Goal: Task Accomplishment & Management: Manage account settings

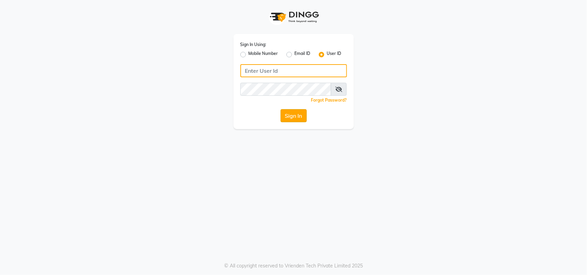
type input "e3556-01"
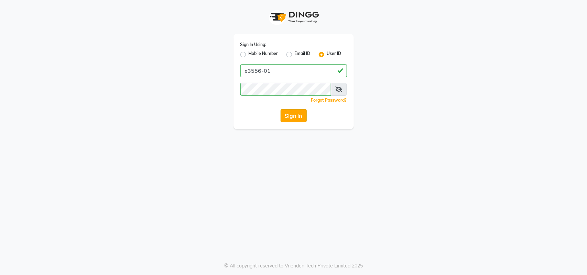
click at [291, 116] on button "Sign In" at bounding box center [293, 115] width 26 height 13
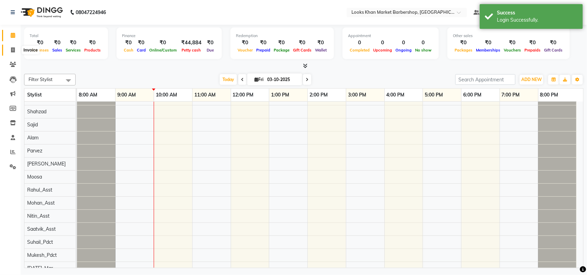
click at [11, 51] on icon at bounding box center [13, 49] width 4 height 5
select select "service"
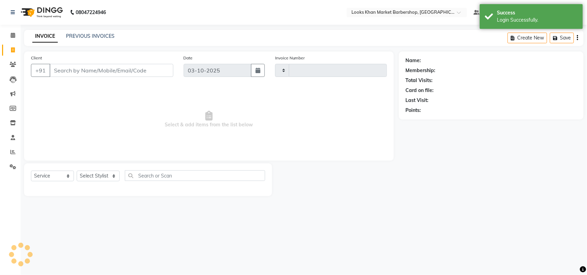
type input "3970"
select select "8030"
click at [14, 35] on icon at bounding box center [13, 35] width 4 height 5
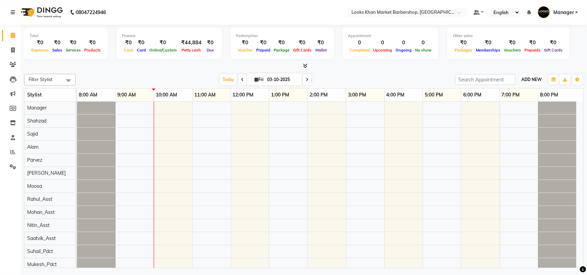
click at [534, 80] on span "ADD NEW" at bounding box center [531, 79] width 20 height 5
click at [515, 107] on link "Add Expense" at bounding box center [516, 110] width 54 height 9
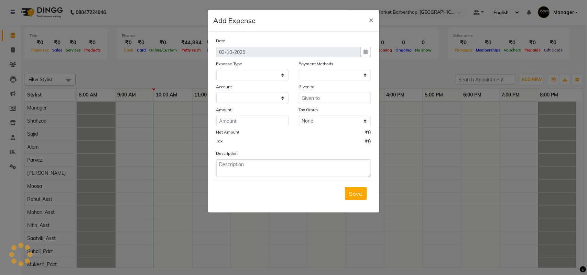
select select
select select "1"
select select "7161"
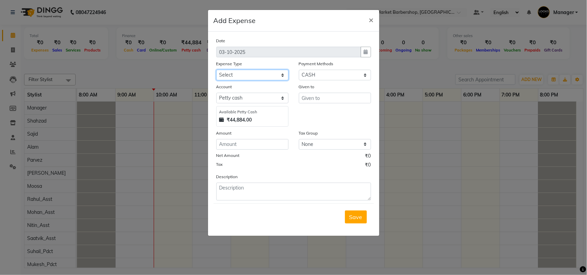
click at [281, 71] on select "Select Accommodation Aesthetics Bank Deposit BLINKIT Cash Handover Client Refun…" at bounding box center [252, 75] width 72 height 11
click at [258, 77] on select "Select Accommodation Aesthetics Bank Deposit BLINKIT Cash Handover Client Refun…" at bounding box center [252, 75] width 72 height 11
click at [452, 180] on ngb-modal-window "Add Expense × Date 03-10-2025 Expense Type Select Accommodation Aesthetics Bank…" at bounding box center [293, 137] width 587 height 275
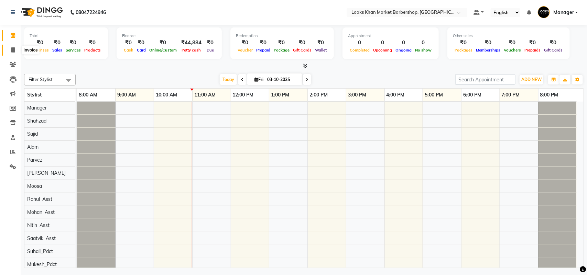
click at [11, 49] on icon at bounding box center [13, 49] width 4 height 5
select select "service"
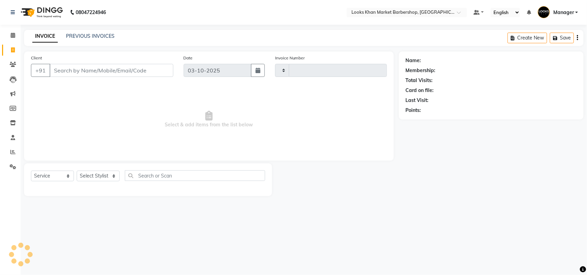
type input "3970"
select select "8030"
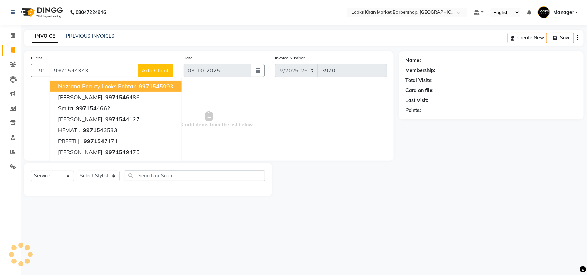
type input "9971544343"
select select "1: Object"
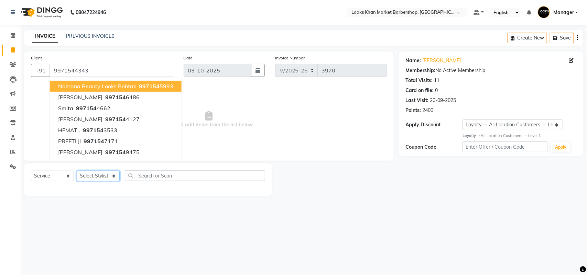
click at [112, 176] on select "Select Stylist Abhishek_pdct Akash_pdct Alam Counter_Sales [PERSON_NAME] [DATE]…" at bounding box center [98, 176] width 43 height 11
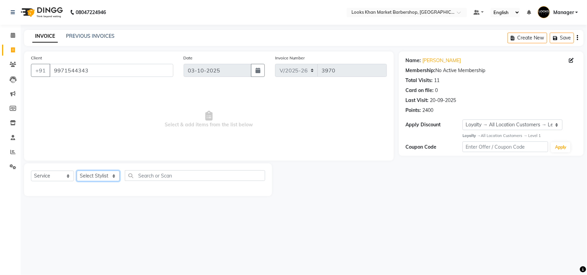
select select "72593"
click at [77, 171] on select "Select Stylist Abhishek_pdct Akash_pdct Alam Counter_Sales [PERSON_NAME] [DATE]…" at bounding box center [98, 176] width 43 height 11
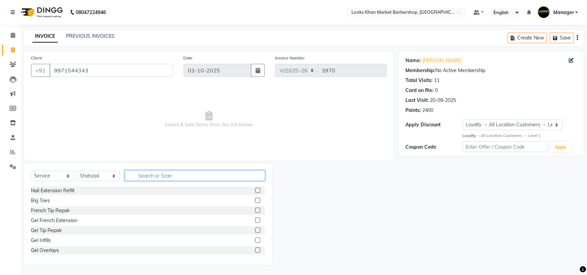
click at [151, 177] on input "text" at bounding box center [195, 175] width 140 height 11
type input "CUT"
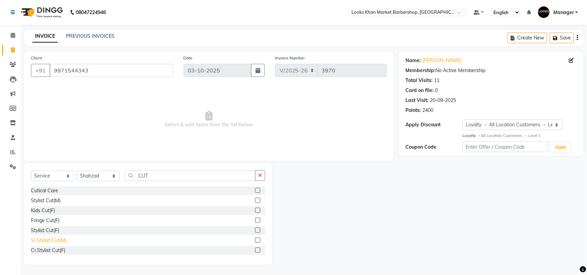
click at [54, 242] on div "Sr.Stylist Cut(M)" at bounding box center [48, 240] width 35 height 7
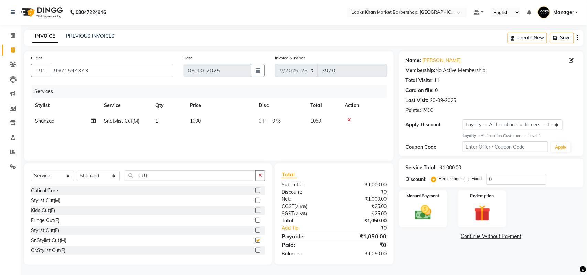
checkbox input "false"
click at [418, 207] on img at bounding box center [422, 212] width 27 height 19
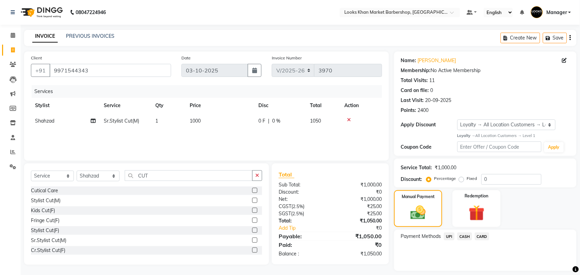
click at [464, 236] on span "CASH" at bounding box center [465, 237] width 15 height 8
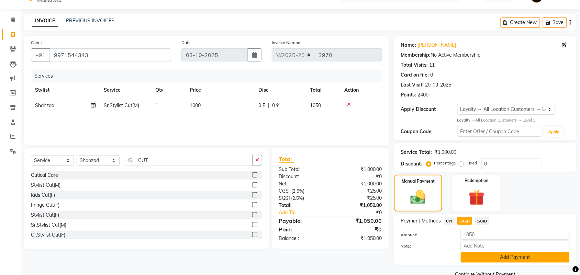
scroll to position [30, 0]
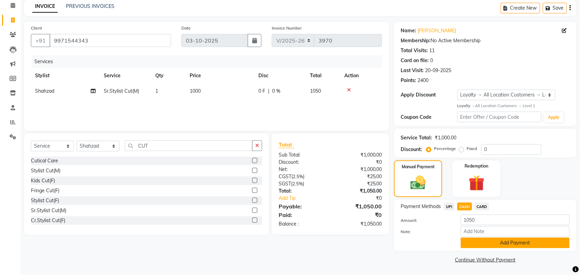
click at [466, 242] on button "Add Payment" at bounding box center [515, 243] width 109 height 11
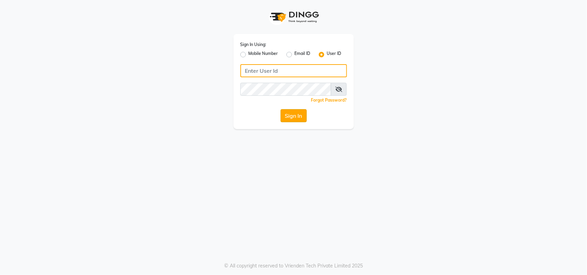
type input "e3556-01"
click at [286, 113] on button "Sign In" at bounding box center [293, 115] width 26 height 13
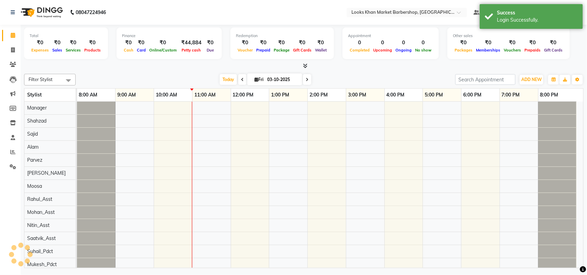
select select "en"
click at [8, 49] on span at bounding box center [13, 50] width 12 height 8
select select "service"
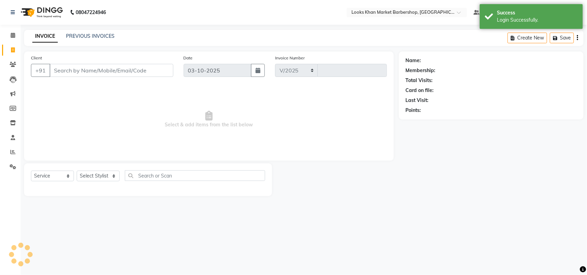
select select "8030"
type input "3970"
click at [104, 177] on select "Select Stylist Abhishek_pdct Akash_pdct Alam Counter_Sales [PERSON_NAME] [DATE]…" at bounding box center [98, 176] width 43 height 11
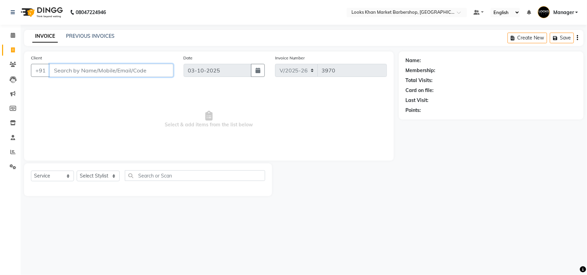
click at [95, 76] on input "Client" at bounding box center [111, 70] width 124 height 13
click at [107, 176] on select "Select Stylist Abhishek_pdct Akash_pdct Alam Counter_Sales [PERSON_NAME] [DATE]…" at bounding box center [98, 176] width 43 height 11
click at [149, 67] on input "Client" at bounding box center [111, 70] width 124 height 13
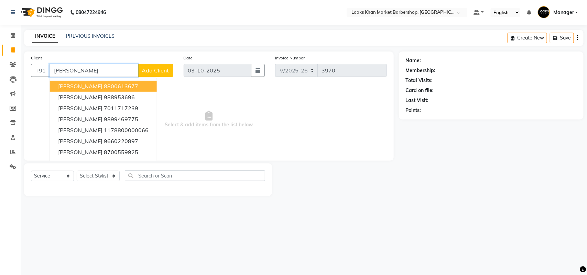
click at [103, 71] on input "[PERSON_NAME]" at bounding box center [93, 70] width 89 height 13
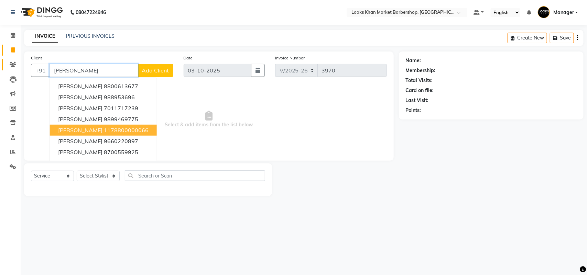
type input "[PERSON_NAME]"
click at [14, 61] on span at bounding box center [13, 65] width 12 height 8
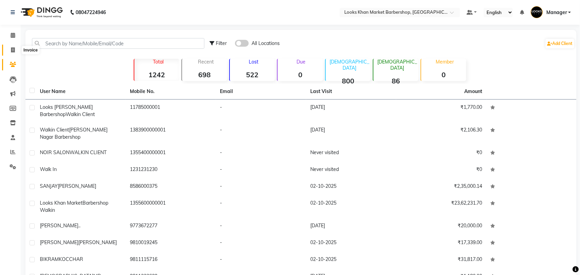
click at [14, 49] on icon at bounding box center [13, 49] width 4 height 5
select select "service"
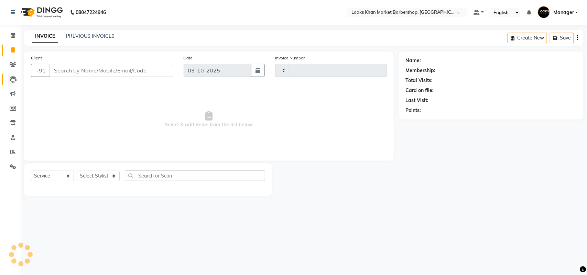
type input "3970"
select select "8030"
click at [10, 77] on icon at bounding box center [13, 79] width 7 height 7
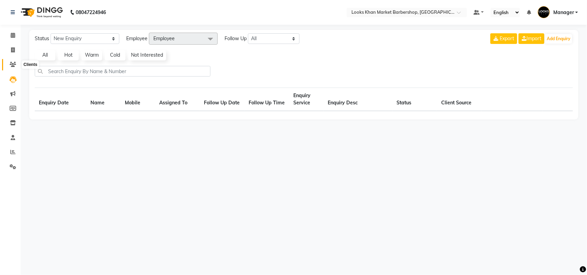
click at [10, 61] on span at bounding box center [13, 65] width 12 height 8
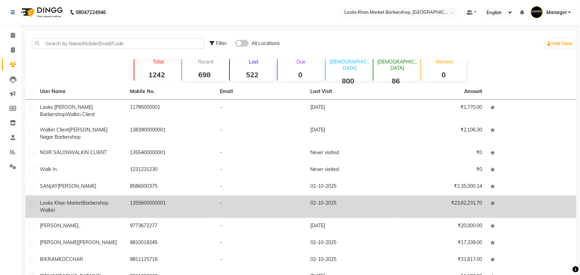
drag, startPoint x: 185, startPoint y: 65, endPoint x: 256, endPoint y: 200, distance: 153.0
click at [239, 168] on div "Filter All Locations Add Client Total 1242 Recent 698 Lost 522 Due 0 [DEMOGRAPH…" at bounding box center [300, 167] width 551 height 275
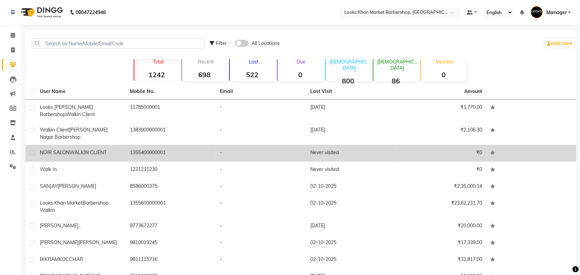
click at [527, 146] on td at bounding box center [532, 153] width 90 height 17
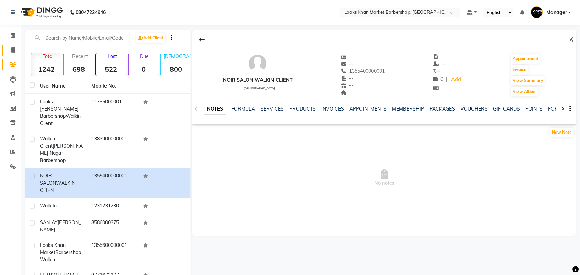
click at [5, 52] on link "Invoice" at bounding box center [10, 50] width 16 height 11
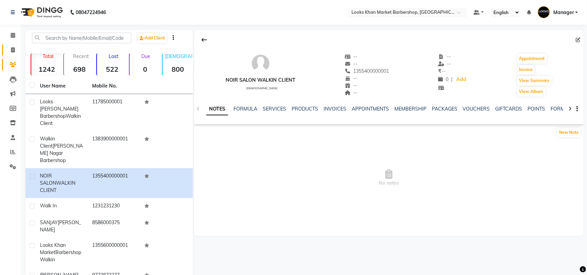
select select "8030"
select select "service"
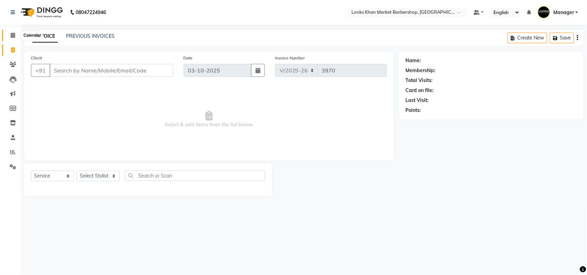
click at [11, 35] on icon at bounding box center [13, 35] width 4 height 5
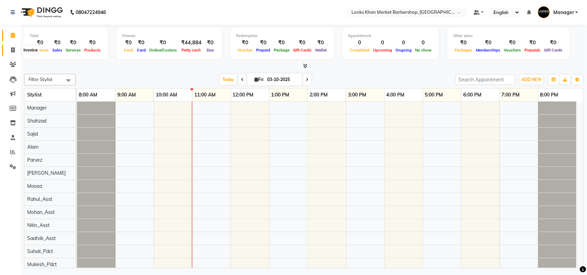
click at [13, 52] on icon at bounding box center [13, 49] width 4 height 5
select select "8030"
select select "service"
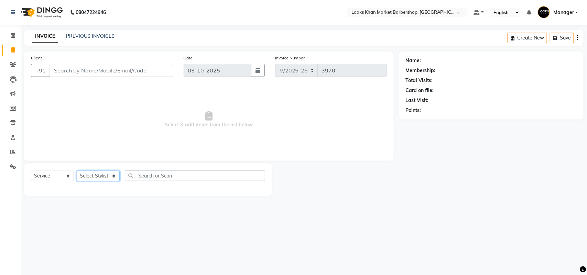
click at [109, 176] on select "Select Stylist Abhishek_pdct Akash_pdct Alam Counter_Sales [PERSON_NAME] [DATE]…" at bounding box center [98, 176] width 43 height 11
select select "72593"
click at [77, 171] on select "Select Stylist Abhishek_pdct Akash_pdct Alam Counter_Sales [PERSON_NAME] [DATE]…" at bounding box center [98, 176] width 43 height 11
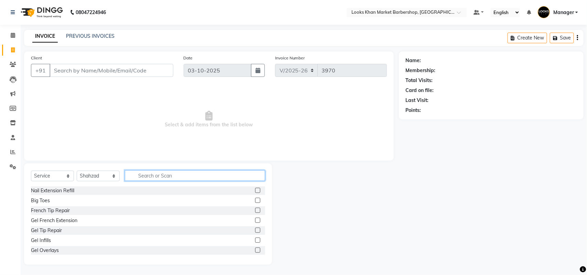
click at [159, 177] on input "text" at bounding box center [195, 175] width 140 height 11
type input "CUT"
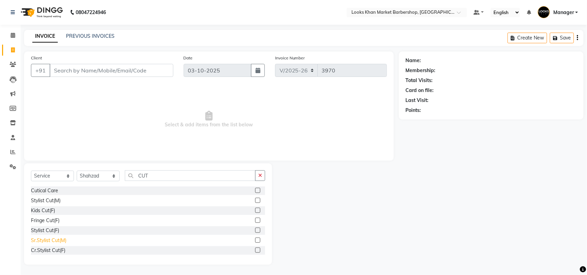
click at [56, 238] on div "Sr.Stylist Cut(M)" at bounding box center [48, 240] width 35 height 7
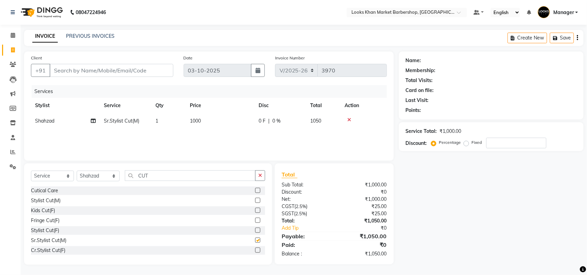
checkbox input "false"
click at [126, 69] on input "Client" at bounding box center [111, 70] width 124 height 13
click at [131, 70] on input "Client" at bounding box center [111, 70] width 124 height 13
type input "A"
type input "0"
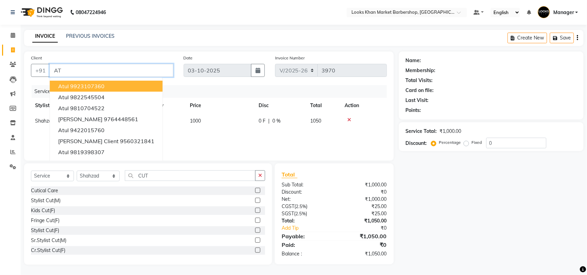
type input "A"
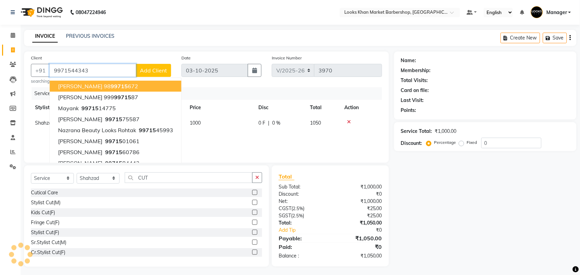
type input "9971544343"
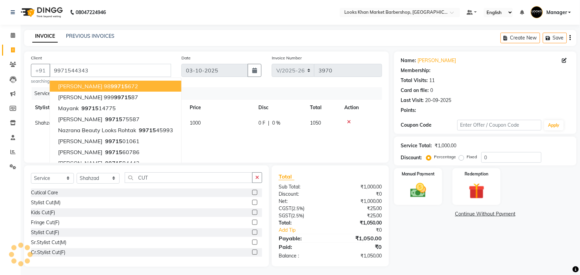
select select "1: Object"
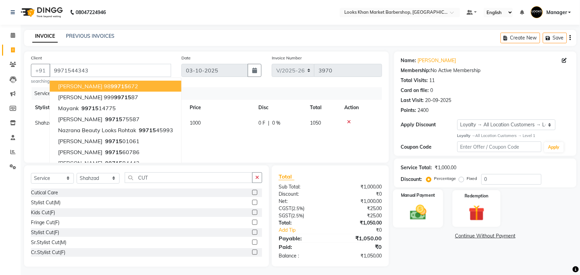
click at [424, 215] on img at bounding box center [418, 212] width 27 height 19
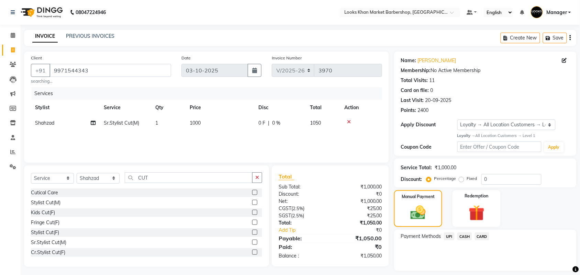
click at [469, 237] on span "CASH" at bounding box center [465, 237] width 15 height 8
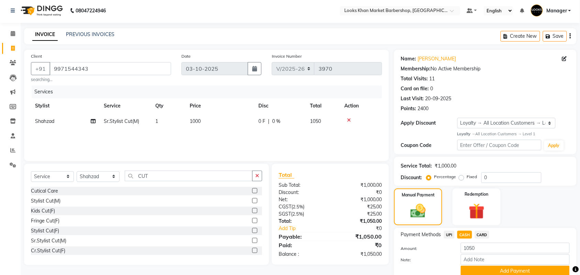
scroll to position [30, 0]
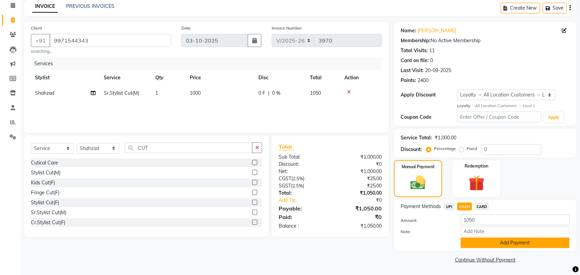
click at [476, 243] on button "Add Payment" at bounding box center [515, 243] width 109 height 11
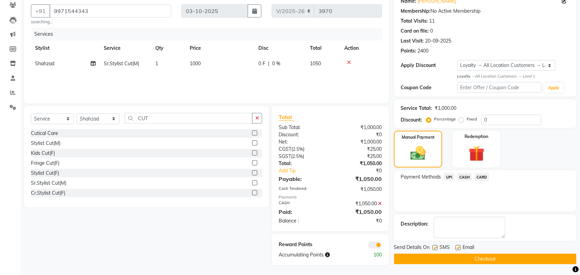
scroll to position [60, 0]
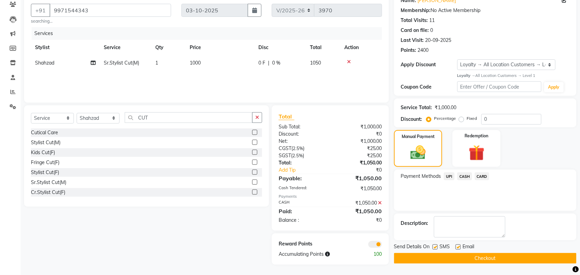
click at [480, 258] on button "Checkout" at bounding box center [485, 258] width 183 height 11
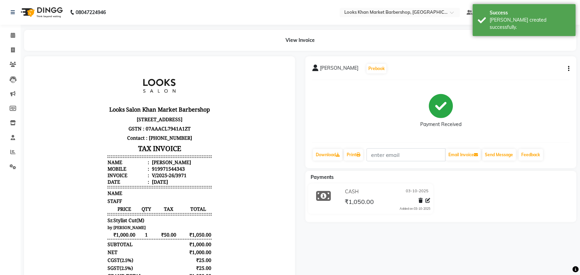
click at [359, 148] on div "Print" at bounding box center [353, 154] width 21 height 13
click at [359, 153] on icon at bounding box center [358, 155] width 4 height 4
click at [11, 38] on icon at bounding box center [13, 35] width 4 height 5
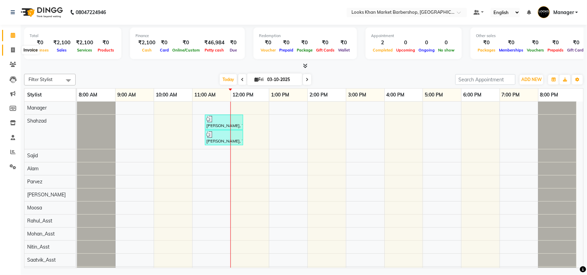
click at [14, 51] on icon at bounding box center [13, 49] width 4 height 5
select select "service"
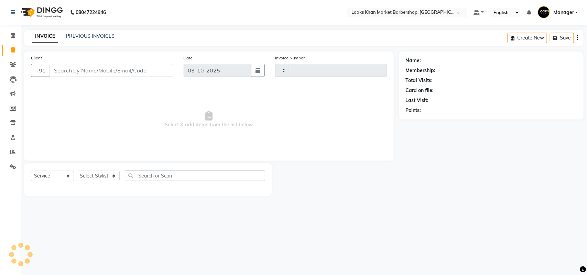
type input "3972"
select select "8030"
click at [67, 73] on input "Client" at bounding box center [111, 70] width 124 height 13
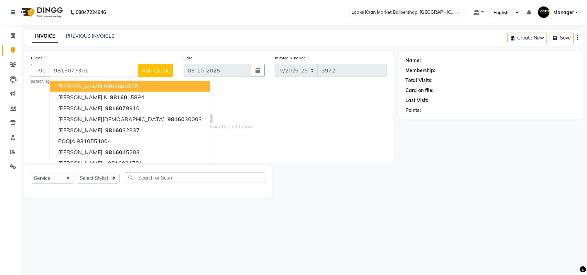
type input "9816077301"
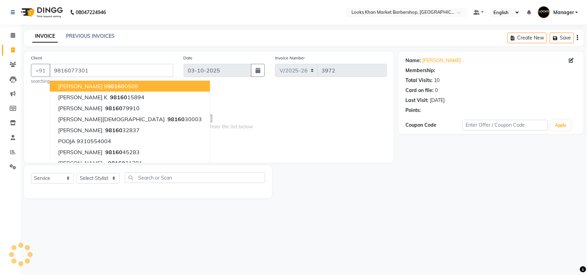
select select "1: Object"
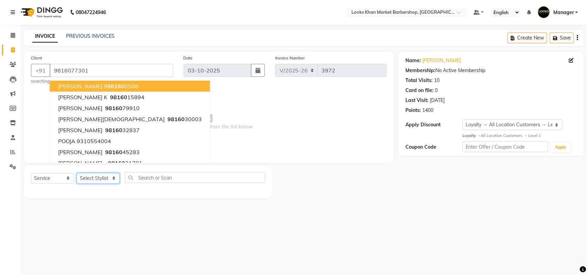
click at [110, 180] on select "Select Stylist Abhishek_pdct Akash_pdct Alam Counter_Sales [PERSON_NAME] [DATE]…" at bounding box center [98, 178] width 43 height 11
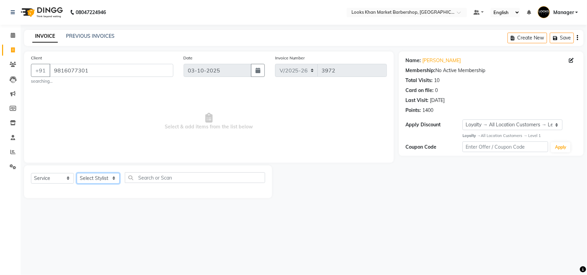
select select "72593"
click at [77, 173] on select "Select Stylist Abhishek_pdct Akash_pdct Alam Counter_Sales [PERSON_NAME] [DATE]…" at bounding box center [98, 178] width 43 height 11
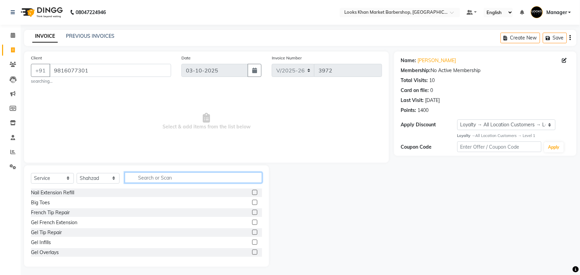
click at [168, 179] on input "text" at bounding box center [193, 178] width 137 height 11
type input "CUT"
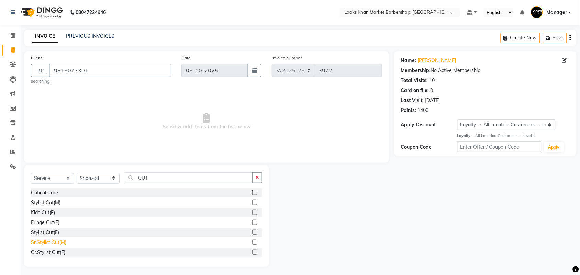
click at [45, 243] on div "Sr.Stylist Cut(M)" at bounding box center [48, 242] width 35 height 7
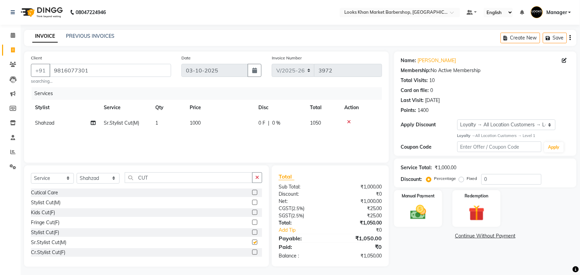
checkbox input "false"
click at [418, 212] on img at bounding box center [418, 212] width 27 height 19
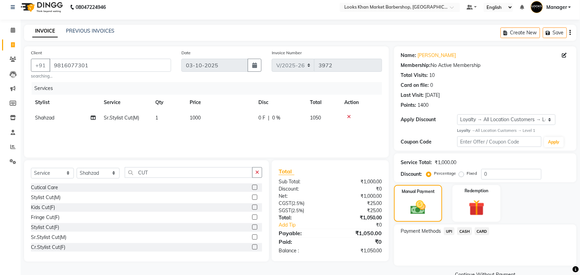
scroll to position [20, 0]
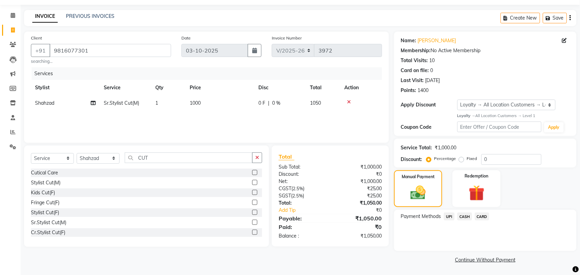
click at [463, 215] on span "CASH" at bounding box center [465, 217] width 15 height 8
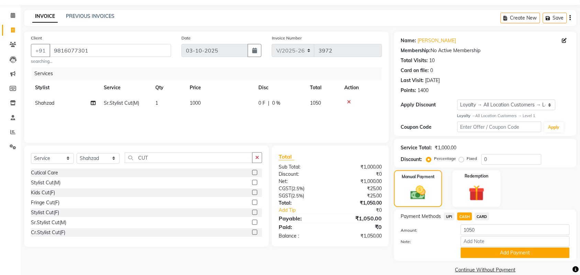
scroll to position [30, 0]
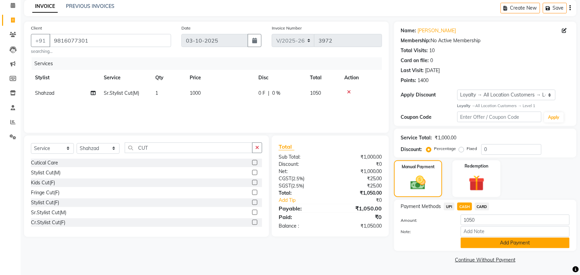
click at [485, 246] on button "Add Payment" at bounding box center [515, 243] width 109 height 11
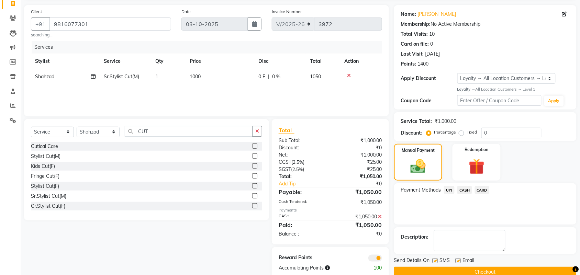
scroll to position [60, 0]
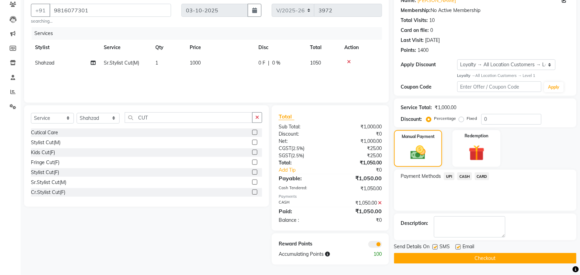
click at [462, 262] on button "Checkout" at bounding box center [485, 258] width 183 height 11
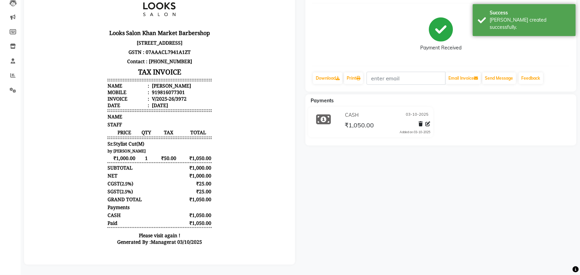
scroll to position [83, 0]
click at [352, 73] on link "Print" at bounding box center [353, 79] width 19 height 12
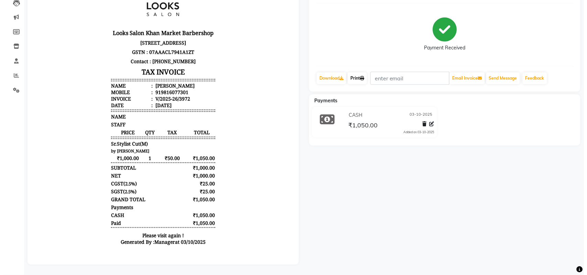
scroll to position [0, 0]
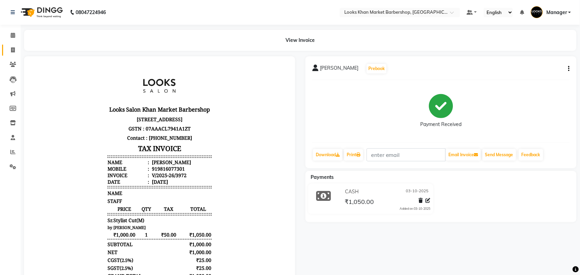
click at [12, 54] on link "Invoice" at bounding box center [10, 50] width 16 height 11
select select "service"
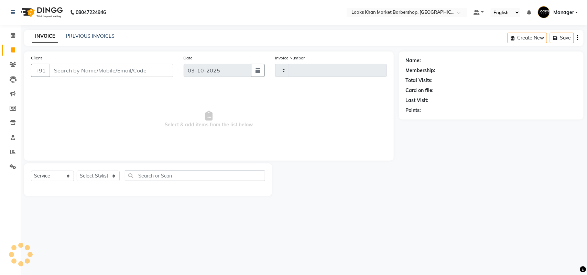
type input "3973"
select select "8030"
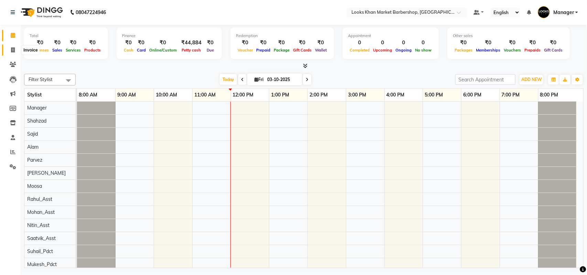
click at [14, 51] on icon at bounding box center [13, 49] width 4 height 5
select select "8030"
select select "service"
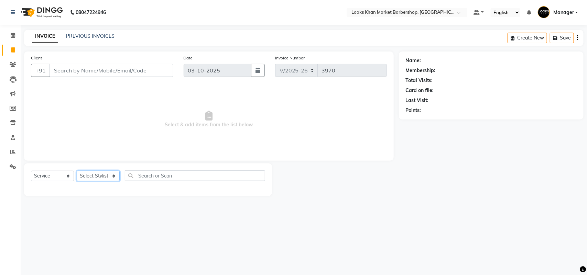
click at [111, 174] on select "Select Stylist Abhishek_pdct Akash_pdct Alam Counter_Sales [PERSON_NAME] [DATE]…" at bounding box center [98, 176] width 43 height 11
select select "72593"
click at [77, 171] on select "Select Stylist Abhishek_pdct Akash_pdct Alam Counter_Sales [PERSON_NAME] [DATE]…" at bounding box center [98, 176] width 43 height 11
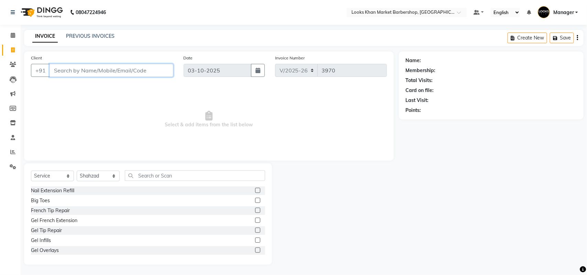
click at [110, 69] on input "Client" at bounding box center [111, 70] width 124 height 13
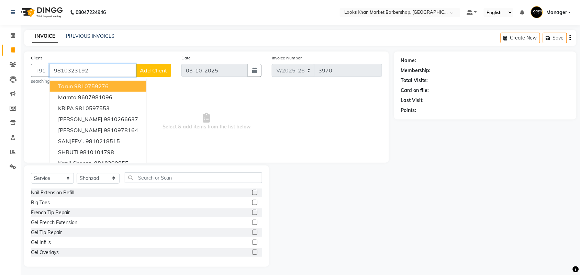
type input "9810323192"
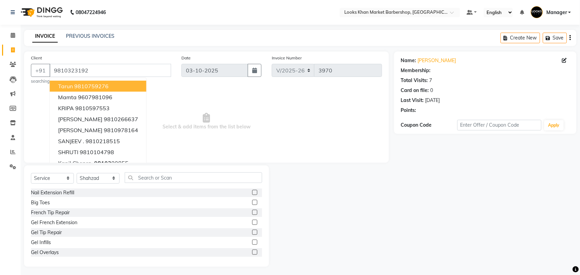
select select "1: Object"
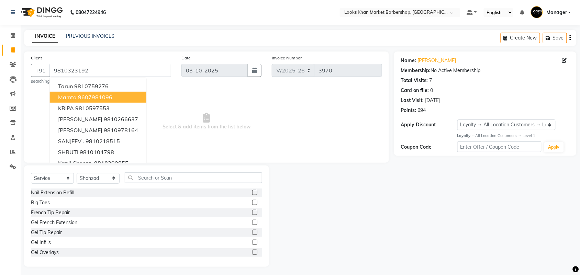
click at [200, 169] on div "Select Service Product Membership Package Voucher Prepaid Gift Card Select Styl…" at bounding box center [146, 216] width 245 height 101
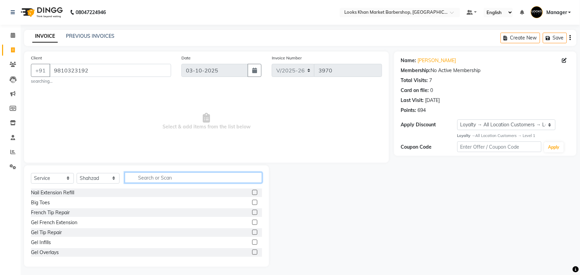
click at [200, 175] on input "text" at bounding box center [193, 178] width 137 height 11
type input "V"
type input "CUT"
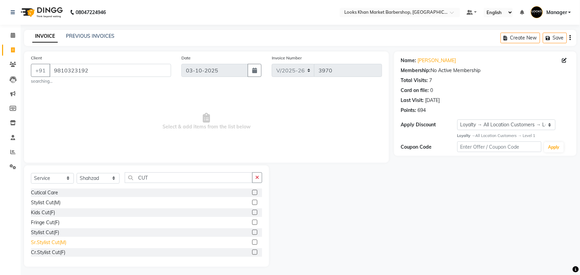
click at [55, 243] on div "Sr.Stylist Cut(M)" at bounding box center [48, 242] width 35 height 7
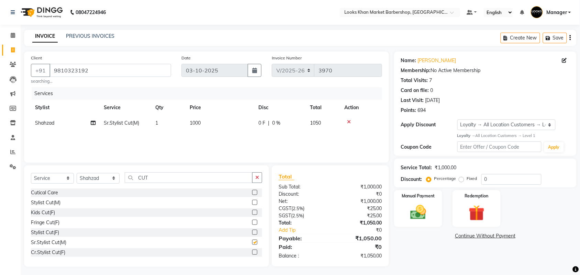
checkbox input "false"
click at [418, 207] on img at bounding box center [418, 212] width 27 height 19
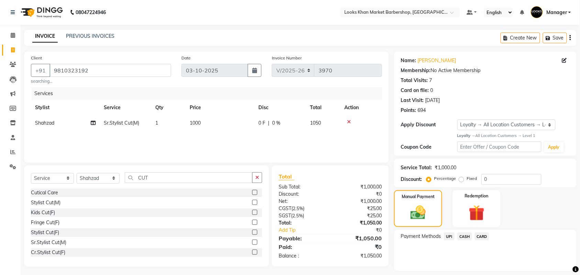
drag, startPoint x: 427, startPoint y: 214, endPoint x: 469, endPoint y: 238, distance: 47.7
click at [469, 238] on span "CASH" at bounding box center [465, 237] width 15 height 8
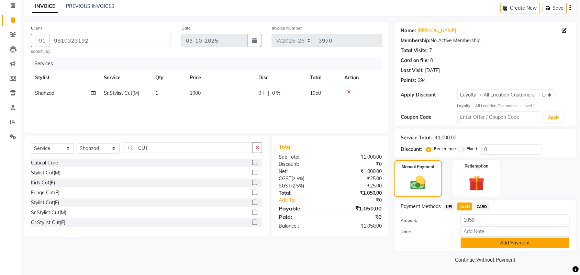
click at [477, 244] on button "Add Payment" at bounding box center [515, 243] width 109 height 11
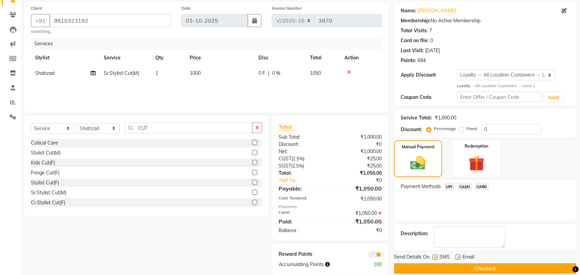
scroll to position [60, 0]
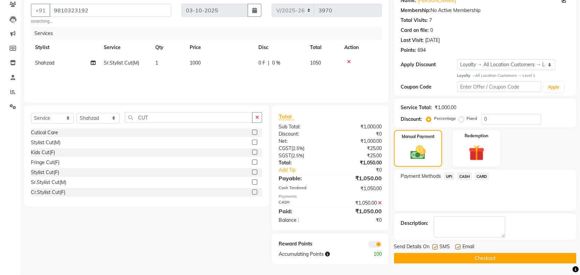
click at [438, 258] on button "Checkout" at bounding box center [485, 258] width 183 height 11
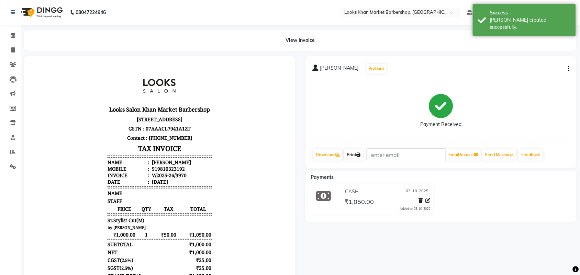
click at [359, 152] on link "Print" at bounding box center [353, 155] width 19 height 12
click at [6, 50] on link "Invoice" at bounding box center [10, 50] width 16 height 11
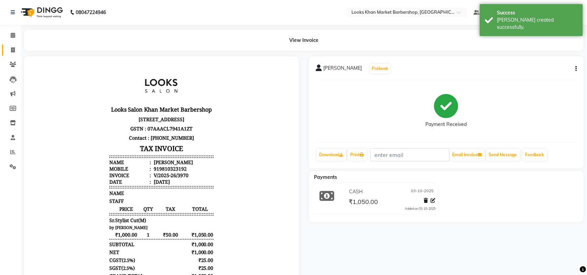
select select "8030"
select select "service"
